Goal: Task Accomplishment & Management: Use online tool/utility

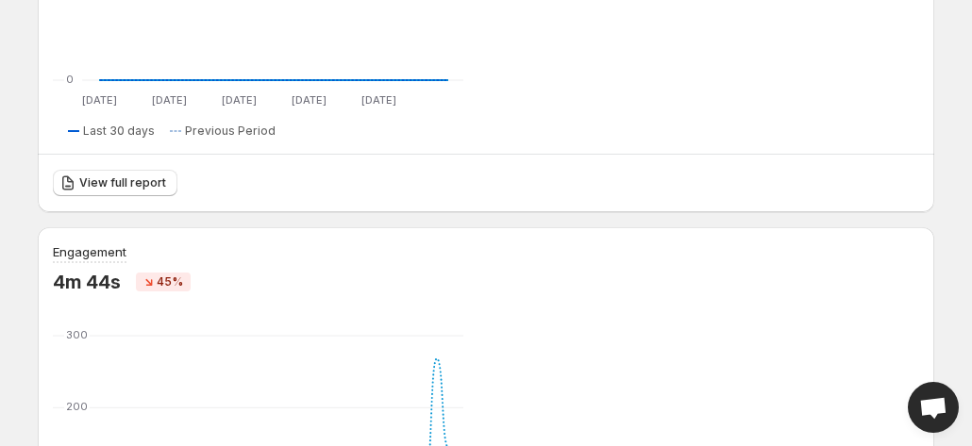
scroll to position [618, 0]
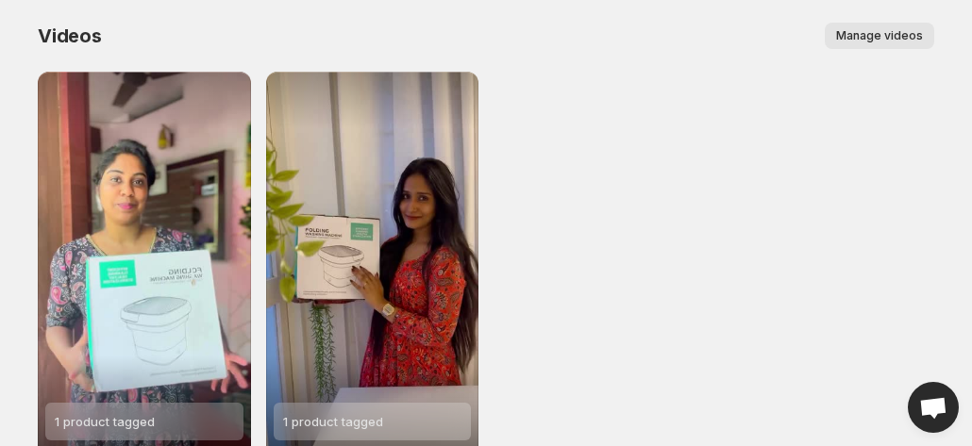
click at [900, 37] on span "Manage videos" at bounding box center [879, 35] width 87 height 15
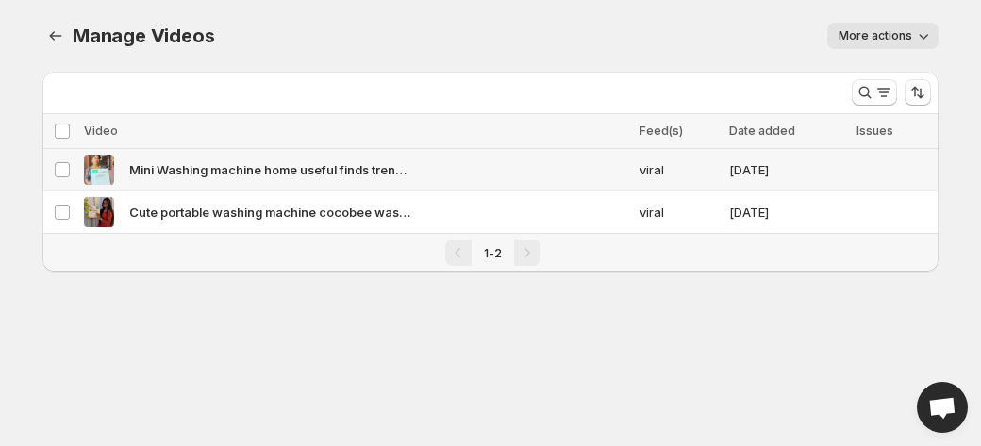
click at [660, 164] on span "viral" at bounding box center [679, 169] width 78 height 19
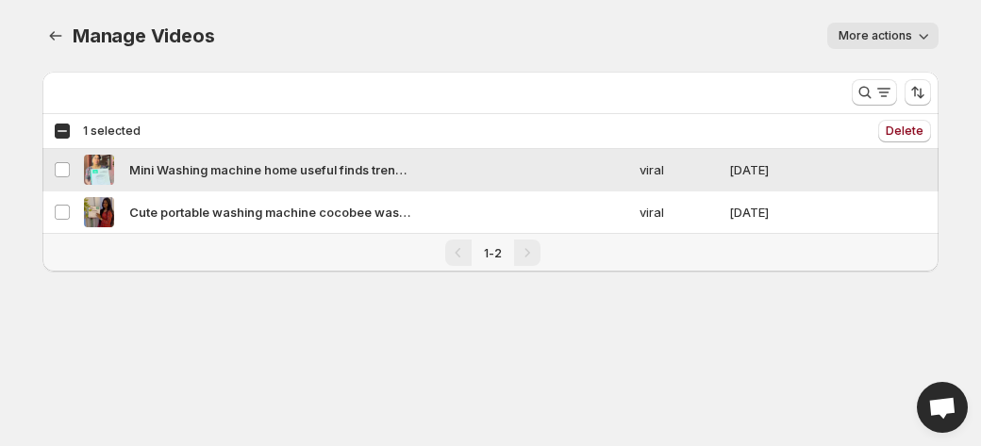
click at [592, 184] on td "Mini Washing machine home useful finds trendingreels viralvideos reelsfeelit vi…" at bounding box center [356, 170] width 556 height 42
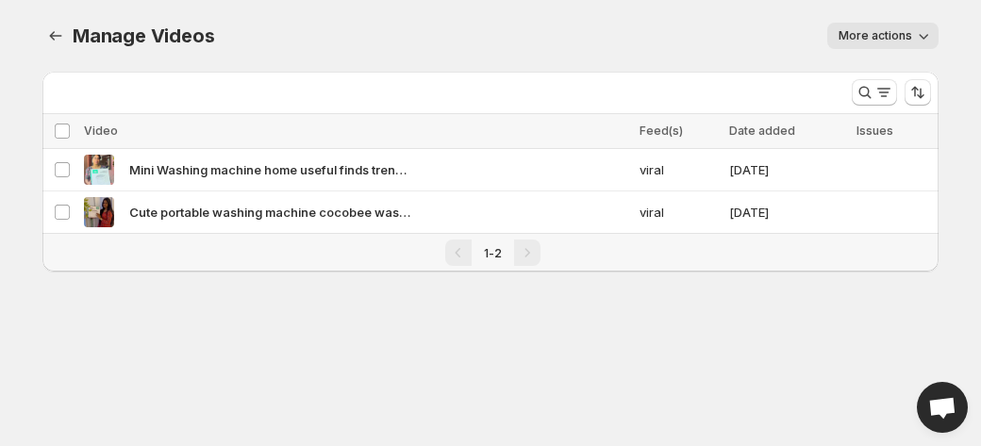
click at [760, 126] on span "Date added" at bounding box center [762, 131] width 66 height 14
click at [887, 90] on icon "Search and filter results" at bounding box center [884, 92] width 19 height 19
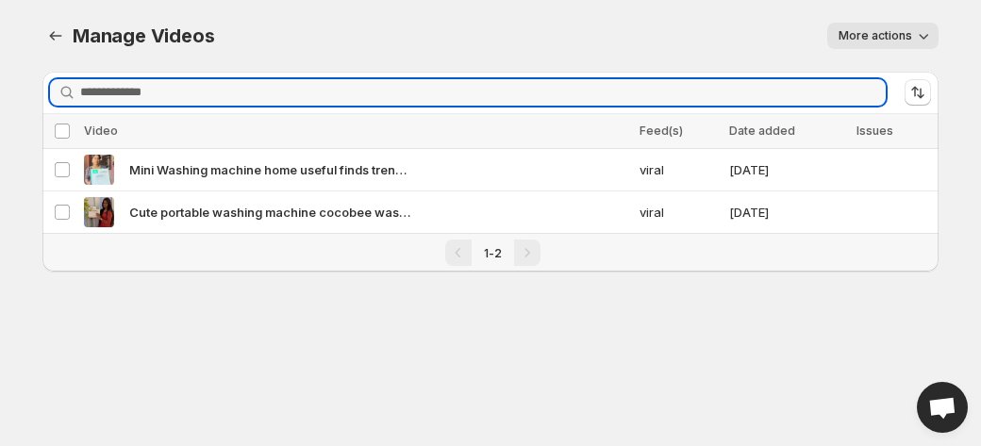
click at [941, 43] on div "Manage Videos. This page is ready Manage Videos More actions More actions More …" at bounding box center [491, 158] width 942 height 317
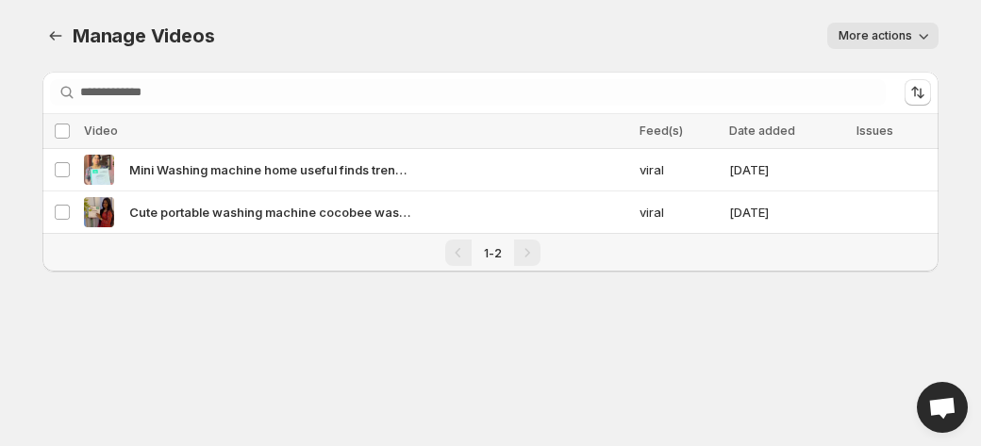
click at [924, 41] on icon "button" at bounding box center [923, 35] width 19 height 19
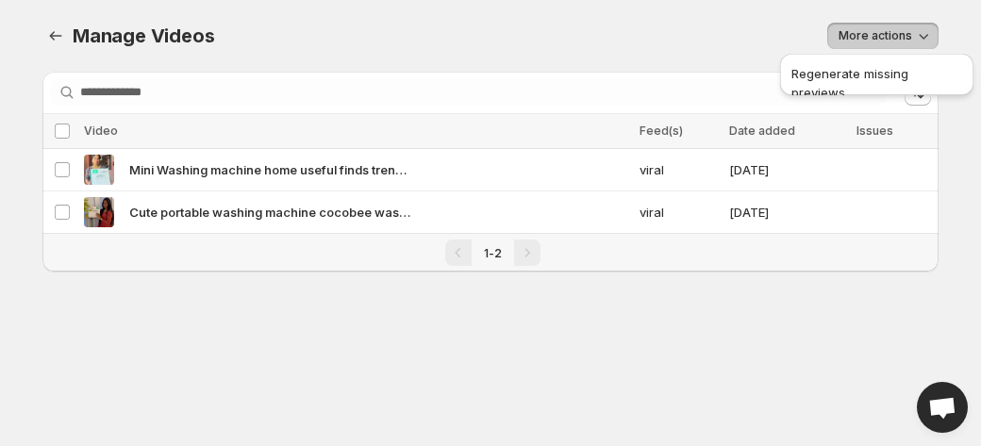
click at [828, 243] on div "1-2" at bounding box center [492, 253] width 877 height 26
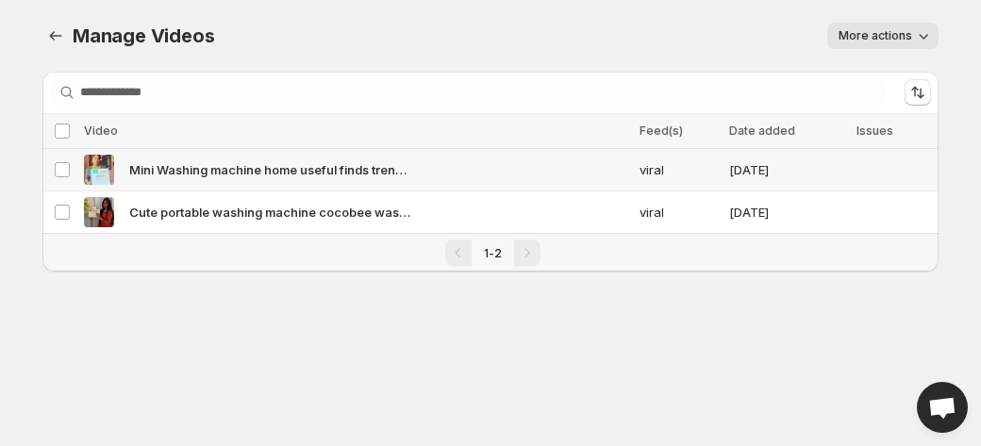
click at [290, 168] on span "Mini Washing machine home useful finds trendingreels viralvideos reelsfeelit vi…" at bounding box center [270, 169] width 283 height 19
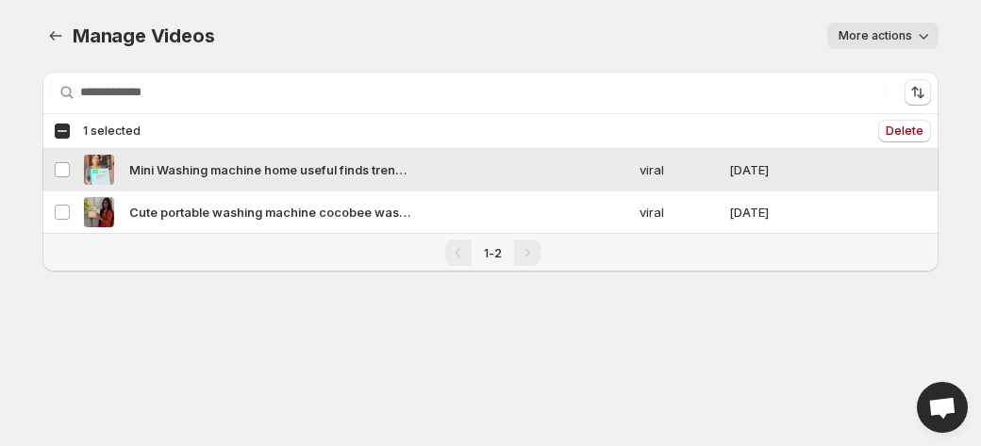
click at [300, 165] on span "Mini Washing machine home useful finds trendingreels viralvideos reelsfeelit vi…" at bounding box center [270, 169] width 283 height 19
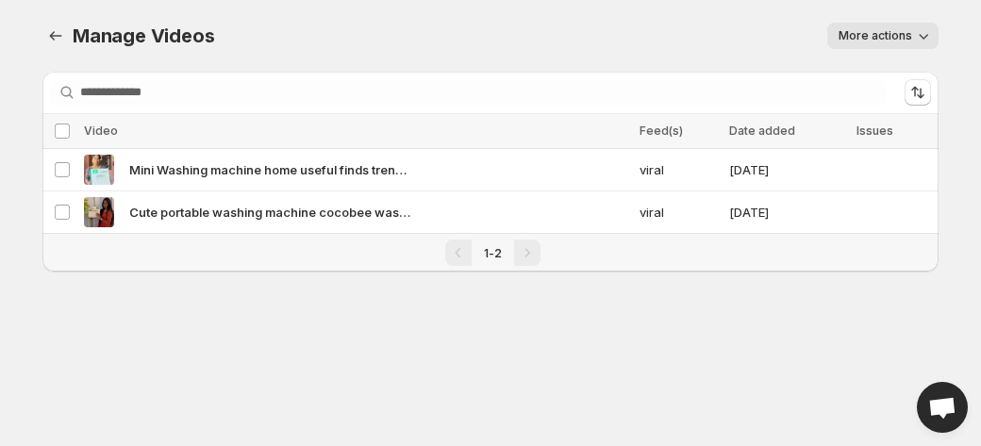
click at [471, 255] on div "Pagination" at bounding box center [458, 253] width 26 height 26
click at [523, 254] on div "Pagination" at bounding box center [527, 253] width 26 height 26
